Goal: Task Accomplishment & Management: Use online tool/utility

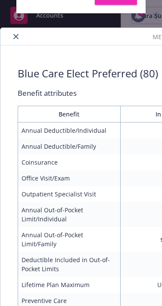
scroll to position [26, 0]
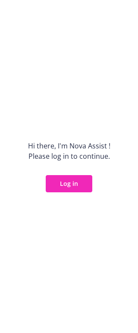
click at [88, 178] on button "Log in" at bounding box center [69, 183] width 46 height 17
